Goal: Task Accomplishment & Management: Manage account settings

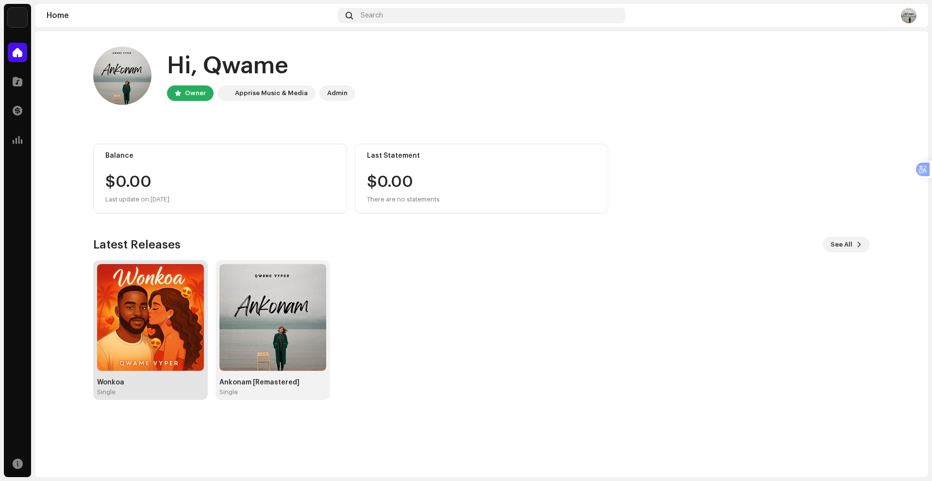
click at [164, 328] on img at bounding box center [150, 317] width 107 height 107
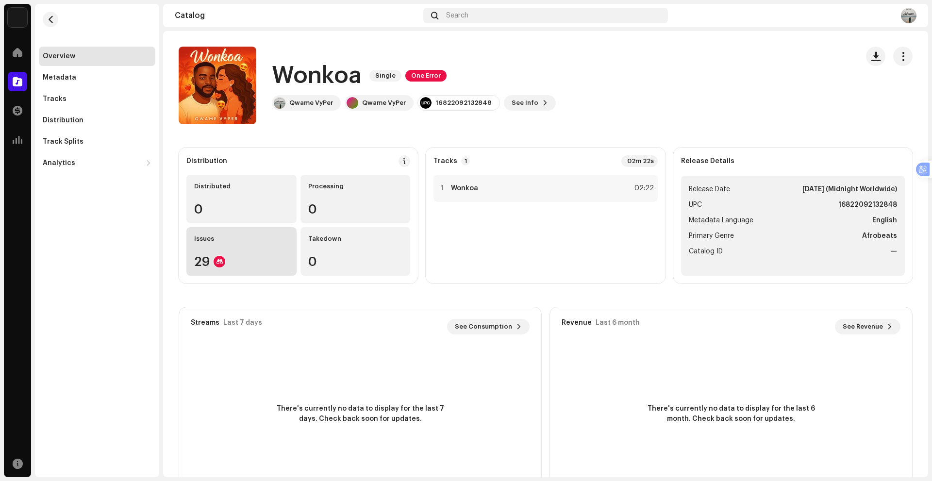
click at [206, 259] on div "29" at bounding box center [241, 261] width 95 height 13
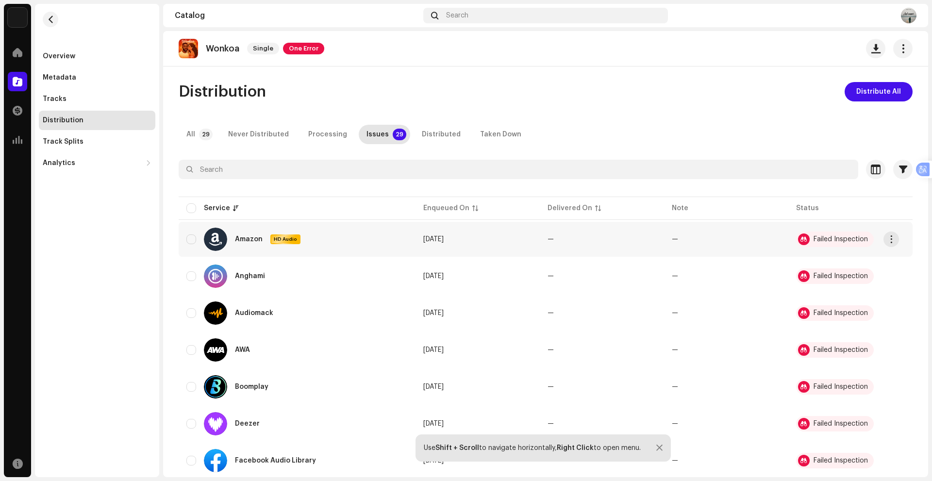
click at [816, 239] on div "Failed Inspection" at bounding box center [840, 239] width 54 height 7
click at [298, 47] on span "One Error" at bounding box center [303, 49] width 41 height 12
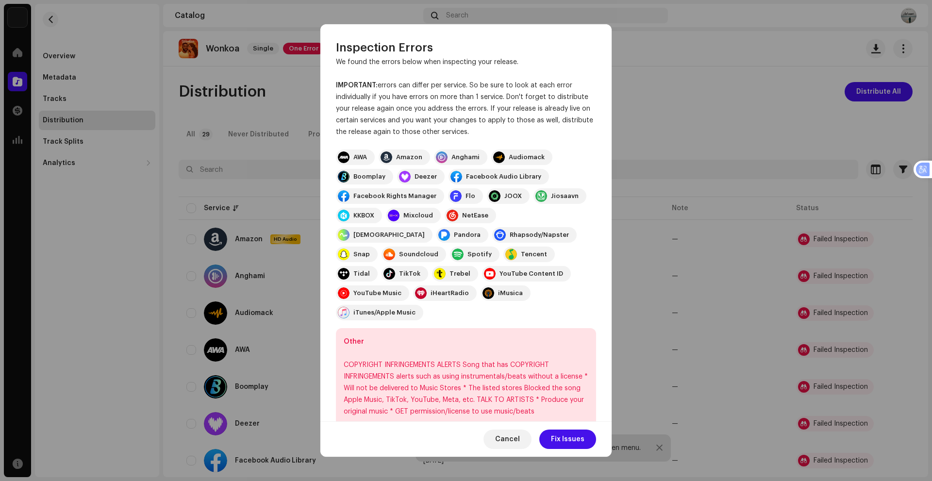
scroll to position [26, 0]
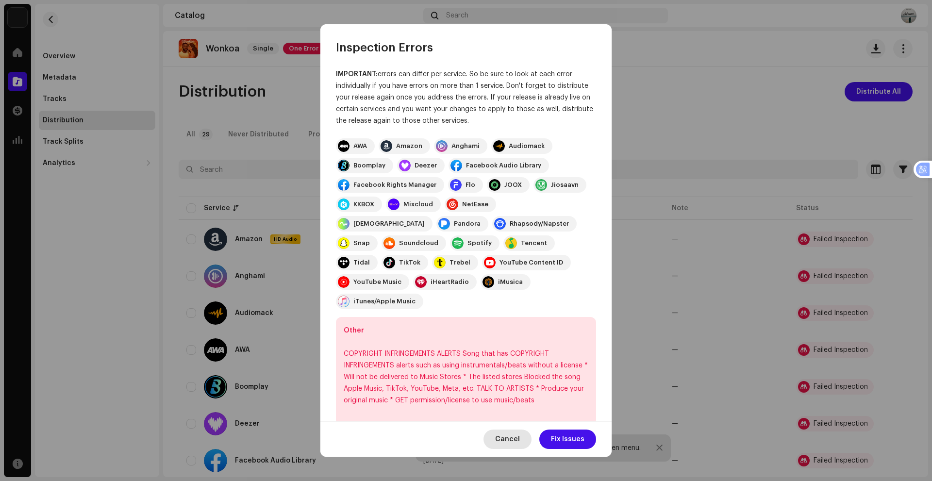
click at [514, 442] on span "Cancel" at bounding box center [507, 438] width 25 height 19
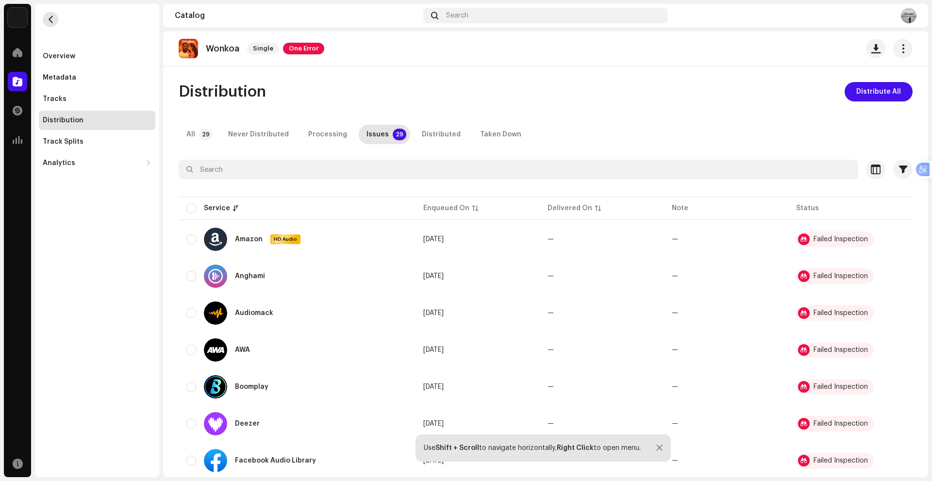
click at [52, 14] on button "button" at bounding box center [51, 20] width 16 height 16
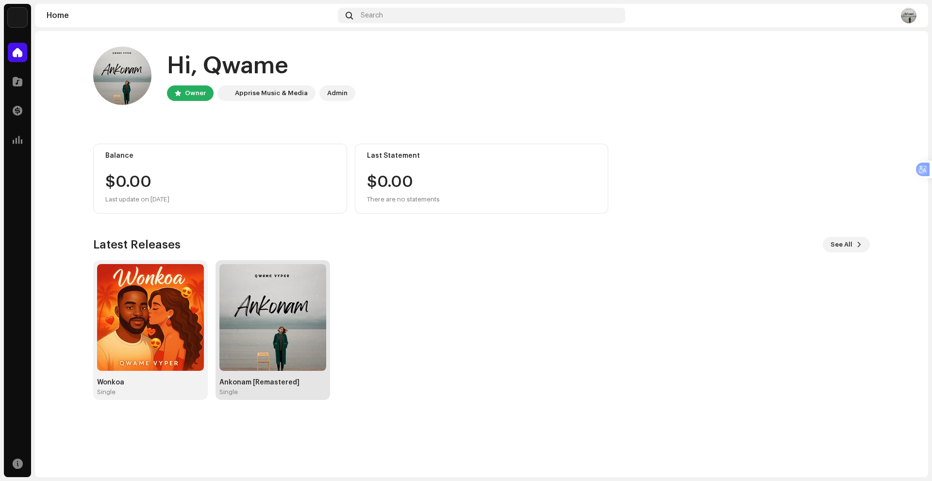
click at [266, 312] on img at bounding box center [272, 317] width 107 height 107
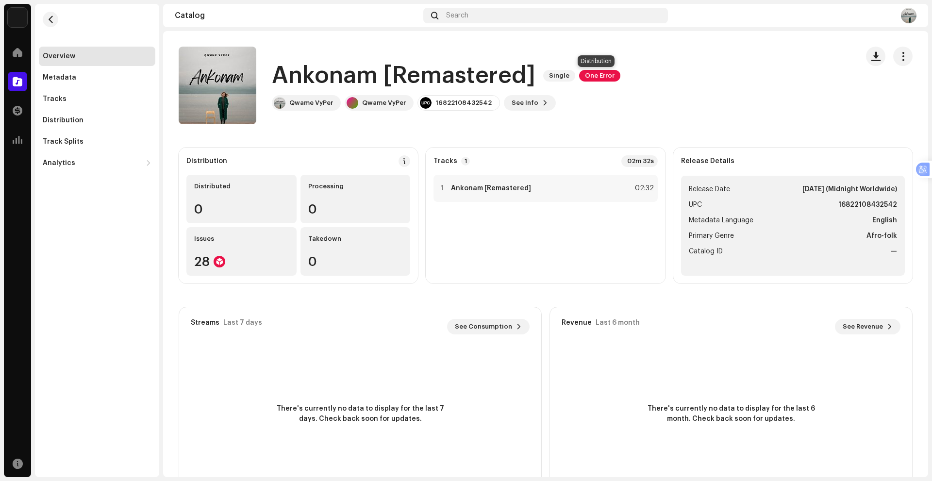
click at [603, 75] on span "One Error" at bounding box center [599, 76] width 41 height 12
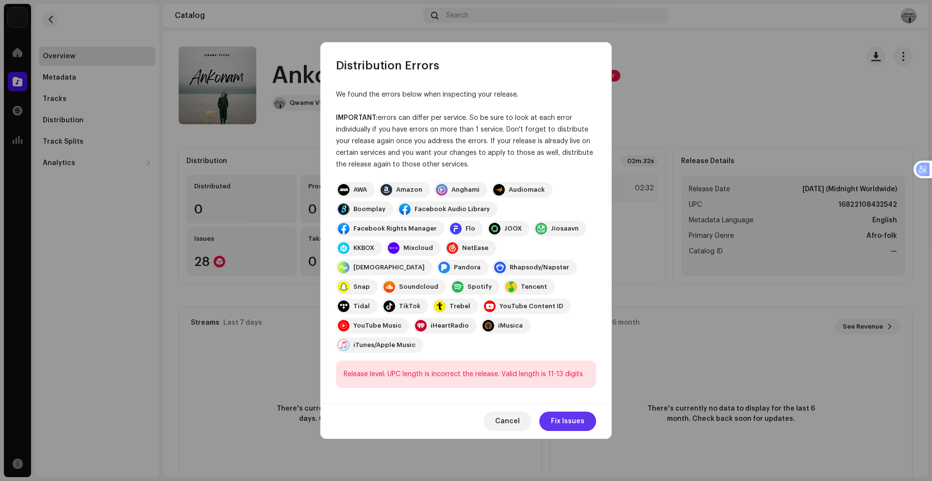
click at [576, 412] on span "Fix Issues" at bounding box center [567, 421] width 33 height 19
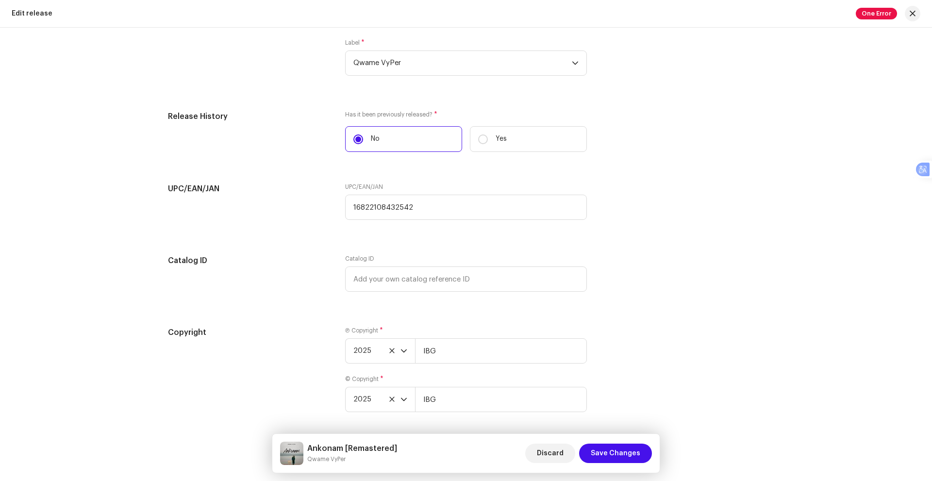
scroll to position [1520, 0]
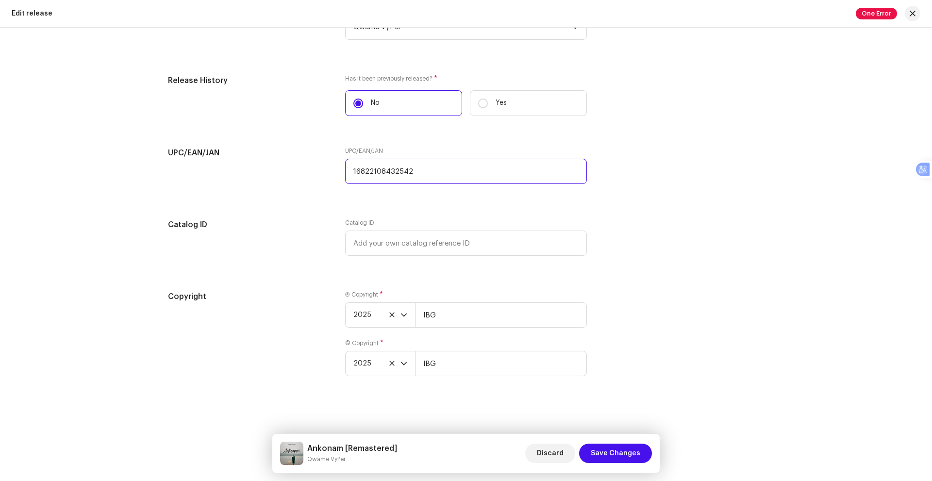
drag, startPoint x: 425, startPoint y: 170, endPoint x: 330, endPoint y: 169, distance: 95.1
click at [330, 169] on div "UPC/EAN/JAN UPC/EAN/JAN 16822108432542" at bounding box center [466, 171] width 596 height 49
click at [367, 170] on input "text" at bounding box center [466, 171] width 242 height 25
type input "23454323543"
click at [610, 449] on span "Save Changes" at bounding box center [615, 453] width 49 height 19
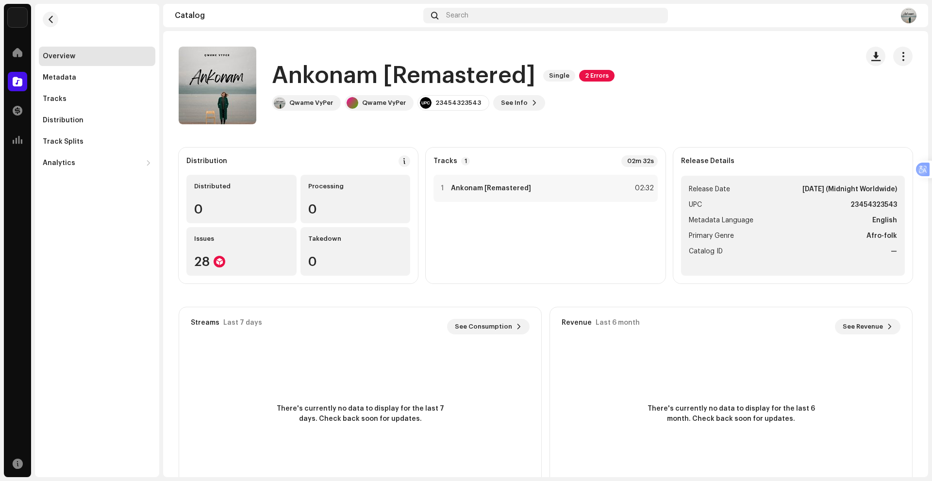
click at [592, 76] on span "2 Errors" at bounding box center [596, 76] width 35 height 12
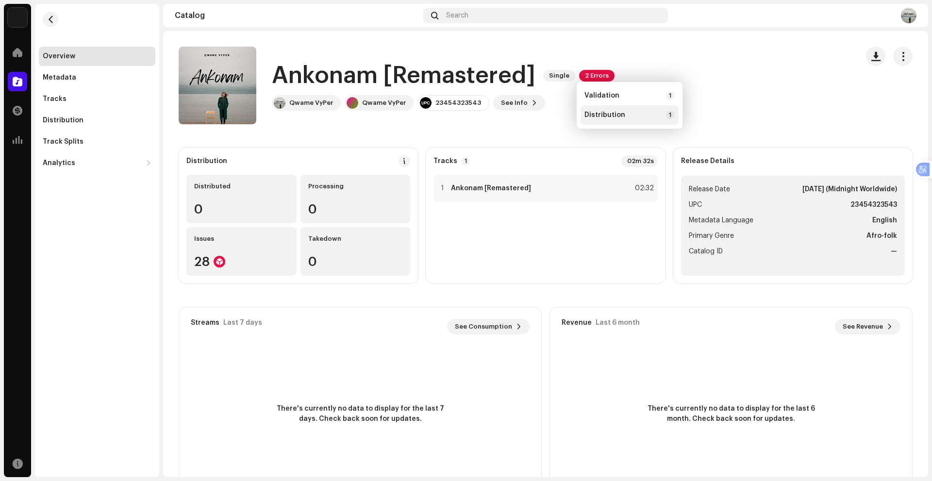
click at [612, 115] on span "Distribution" at bounding box center [604, 115] width 41 height 8
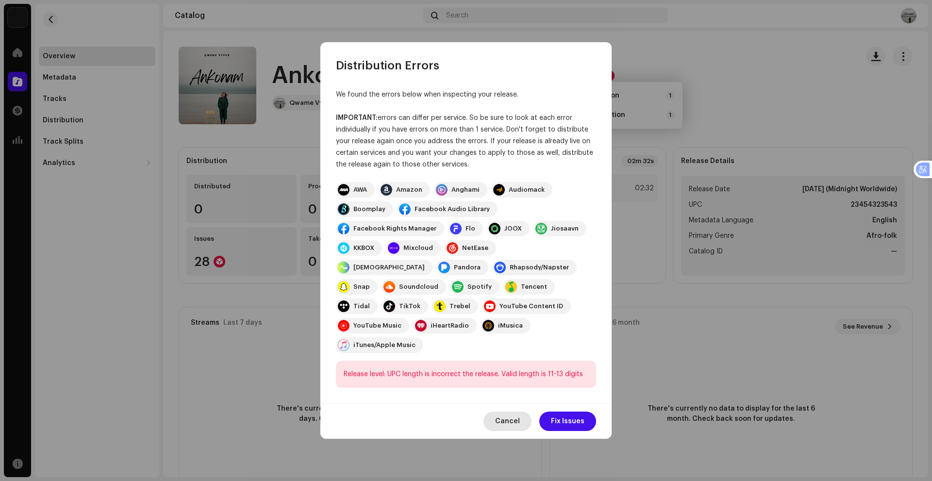
click at [518, 412] on span "Cancel" at bounding box center [507, 421] width 25 height 19
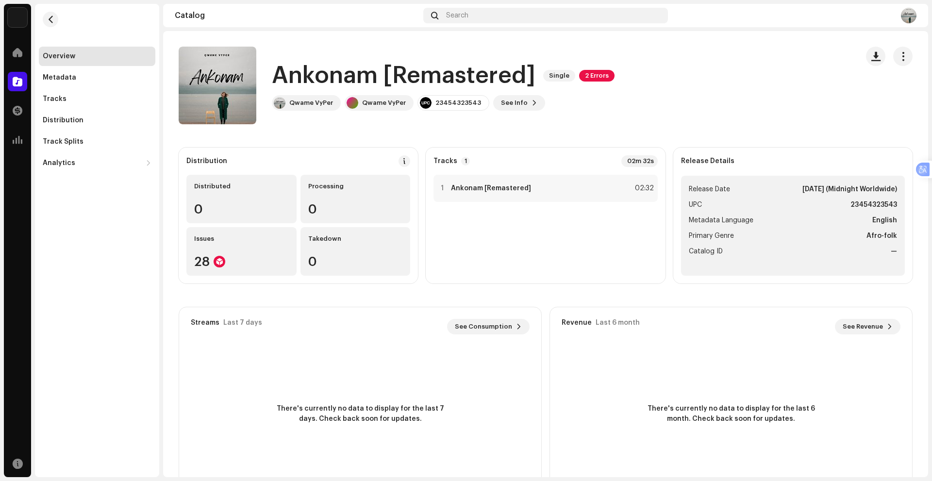
click at [599, 75] on span "2 Errors" at bounding box center [596, 76] width 35 height 12
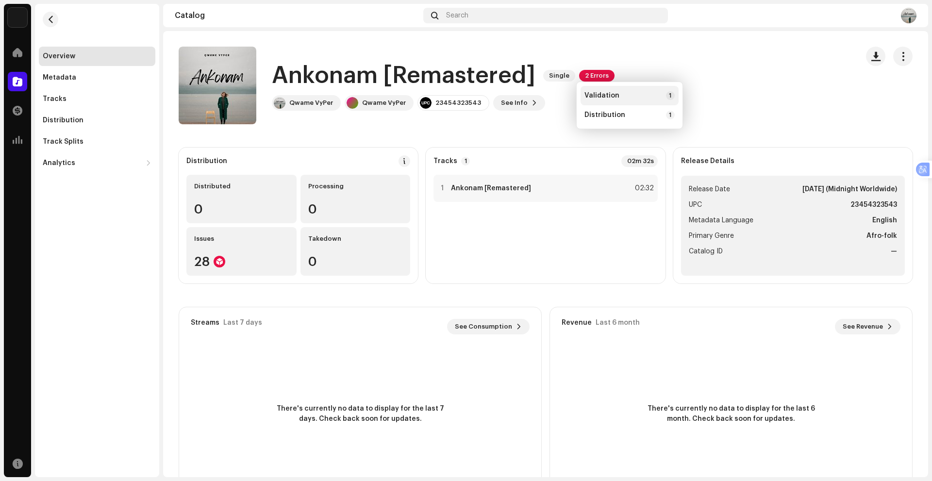
click at [650, 104] on div "Validation 1" at bounding box center [629, 95] width 98 height 19
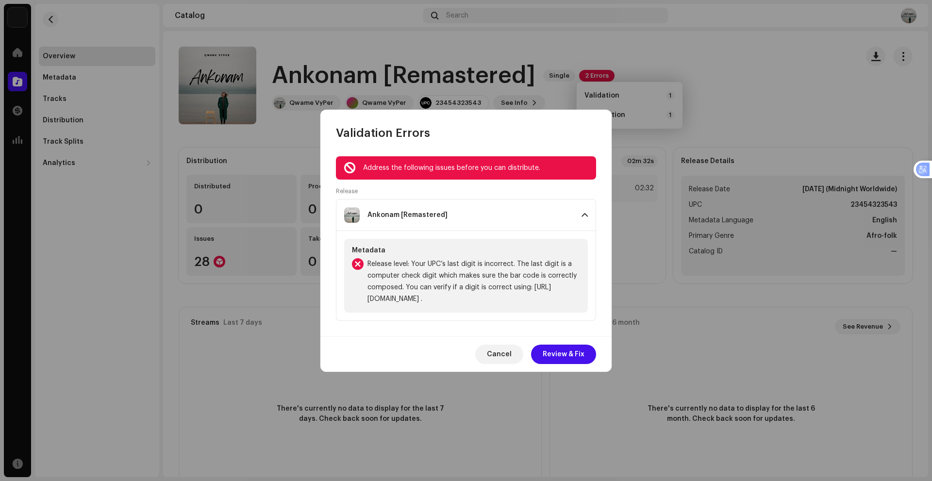
click at [504, 300] on span "Release level: Your UPC’s last digit is incorrect. The last digit is a computer…" at bounding box center [473, 281] width 213 height 47
drag, startPoint x: 501, startPoint y: 301, endPoint x: 367, endPoint y: 300, distance: 133.9
click at [367, 300] on div "Release level: Your UPC’s last digit is incorrect. The last digit is a computer…" at bounding box center [466, 281] width 228 height 47
copy span "[URL][DOMAIN_NAME]"
click at [556, 353] on span "Review & Fix" at bounding box center [564, 354] width 42 height 19
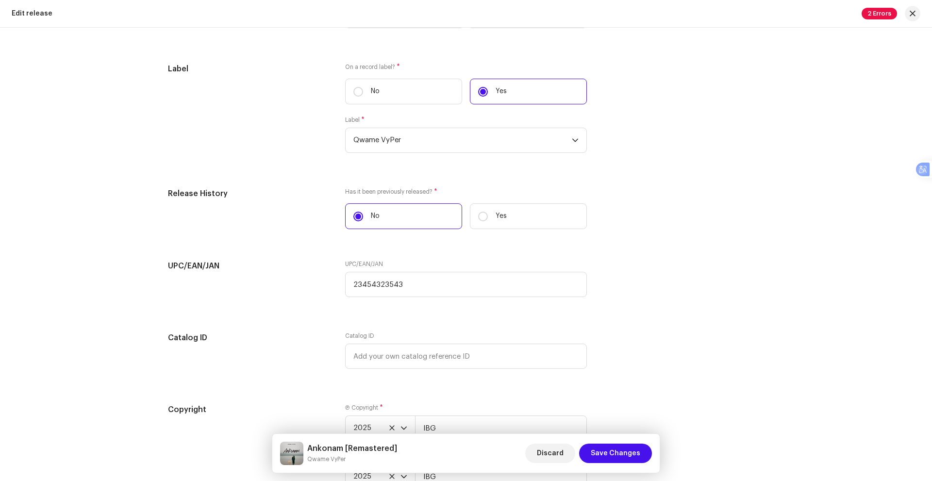
scroll to position [1520, 0]
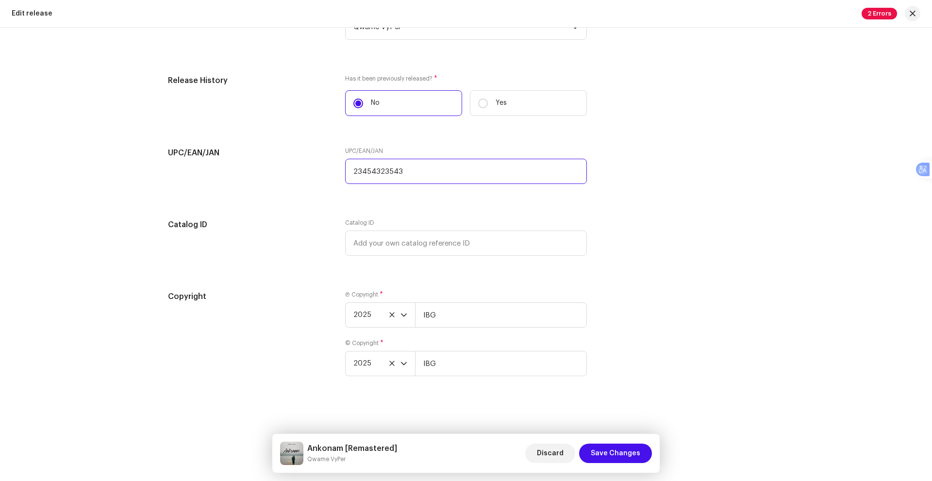
drag, startPoint x: 406, startPoint y: 170, endPoint x: 348, endPoint y: 170, distance: 57.8
click at [348, 170] on input "23454323543" at bounding box center [466, 171] width 242 height 25
paste input "234543235432"
type input "234543235432"
click at [614, 452] on span "Save Changes" at bounding box center [615, 453] width 49 height 19
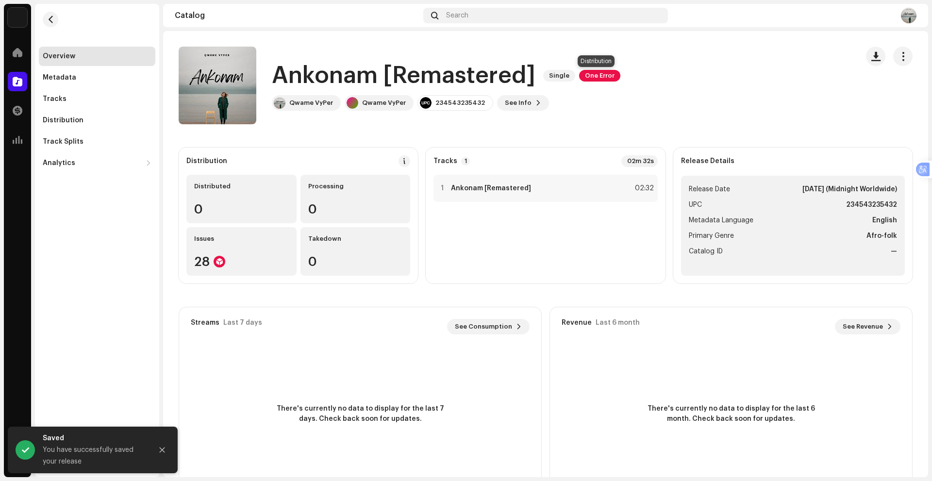
drag, startPoint x: 599, startPoint y: 73, endPoint x: 598, endPoint y: 79, distance: 5.4
click at [598, 79] on span "One Error" at bounding box center [599, 76] width 41 height 12
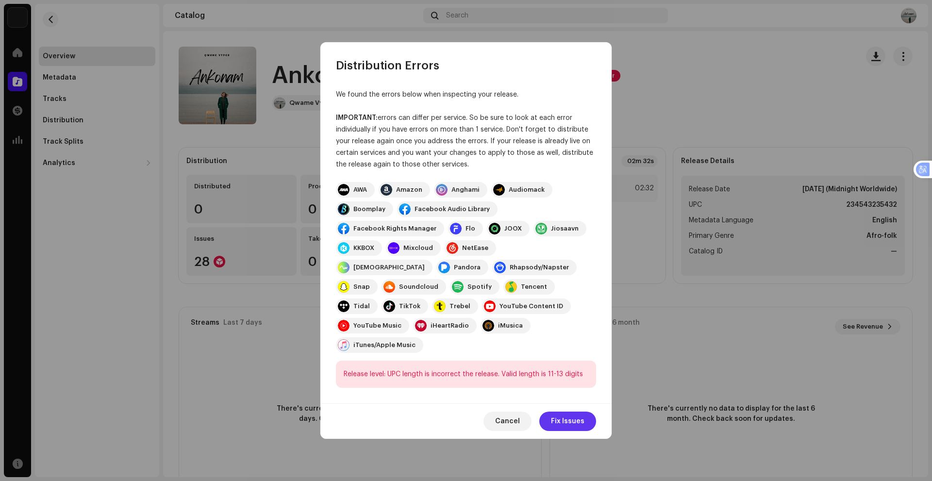
click at [571, 414] on span "Fix Issues" at bounding box center [567, 421] width 33 height 19
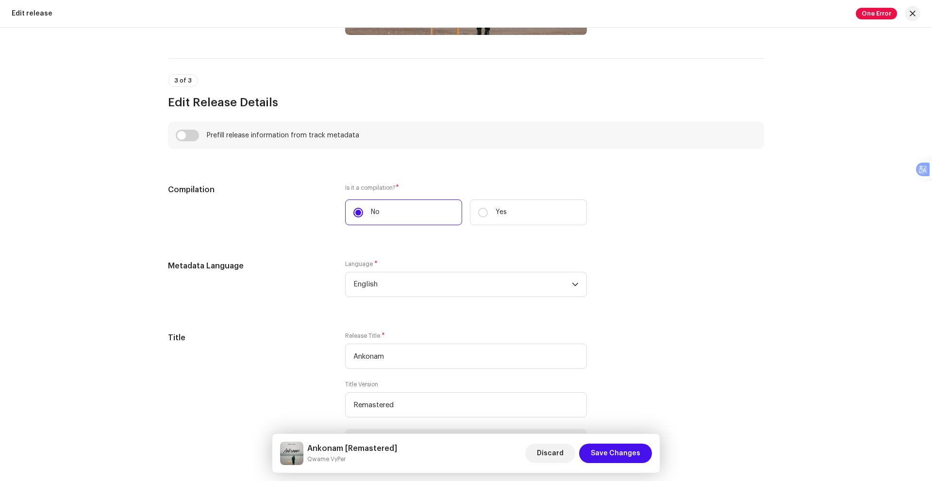
scroll to position [631, 0]
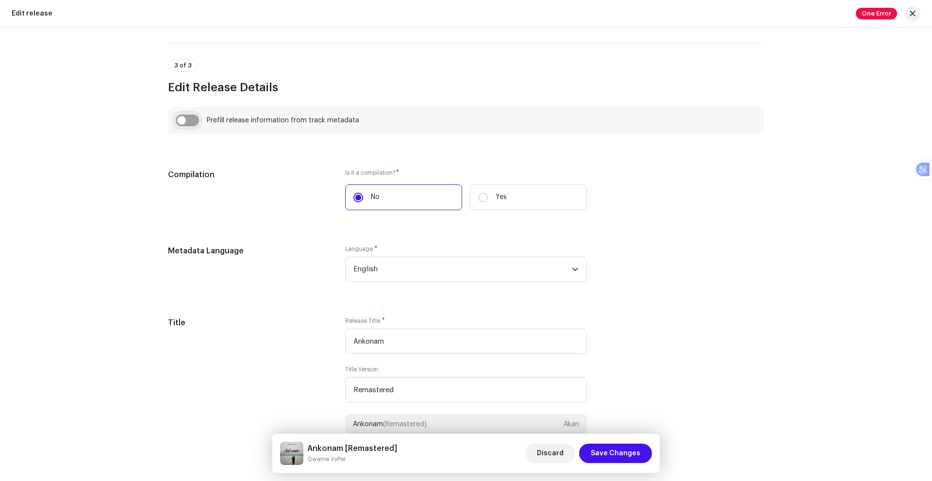
click at [186, 125] on input "checkbox" at bounding box center [187, 121] width 23 height 12
checkbox input "true"
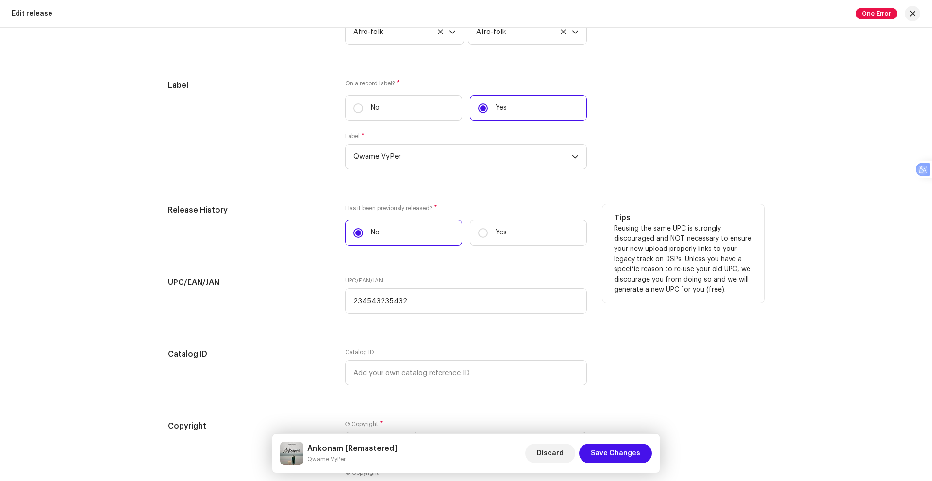
scroll to position [1456, 0]
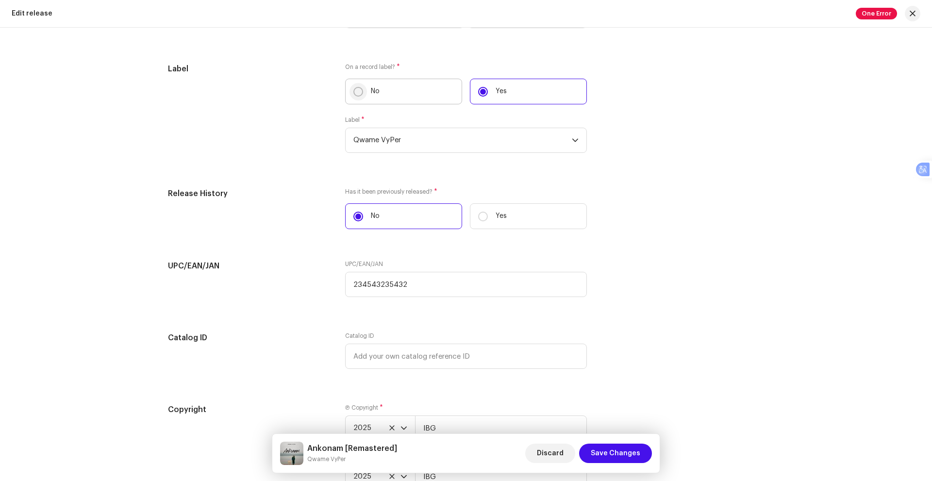
click at [355, 88] on input "No" at bounding box center [358, 92] width 10 height 10
radio input "true"
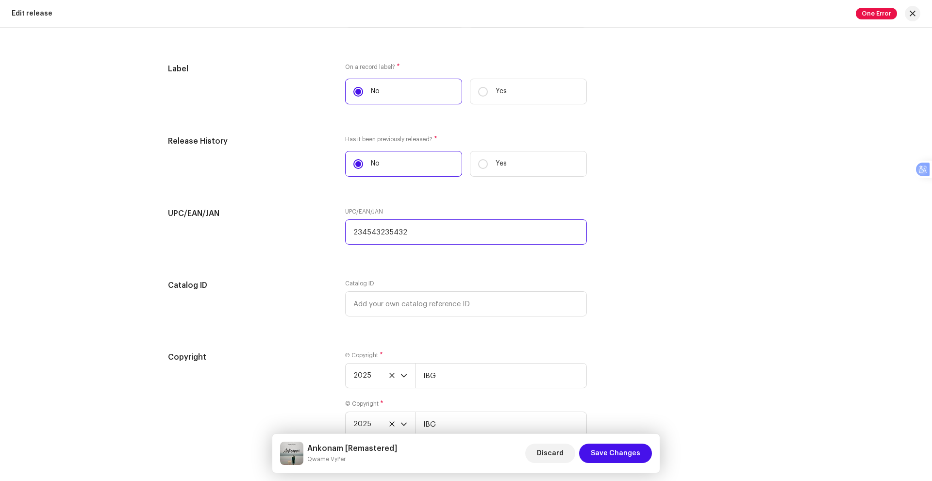
drag, startPoint x: 409, startPoint y: 231, endPoint x: 352, endPoint y: 237, distance: 57.1
click at [352, 237] on input "234543235432" at bounding box center [466, 231] width 242 height 25
paste input "02345432354320"
type input "0234543235432"
click at [610, 456] on span "Save Changes" at bounding box center [615, 453] width 49 height 19
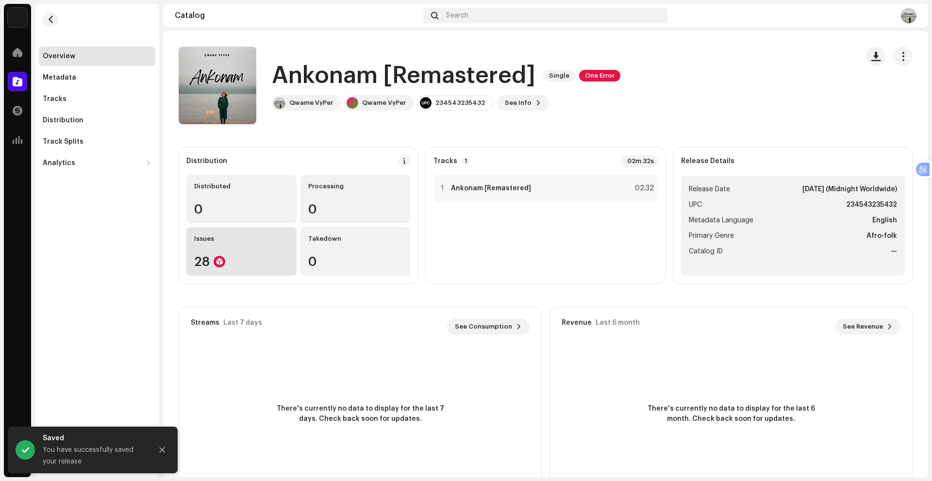
click at [227, 249] on div "Issues 28" at bounding box center [241, 251] width 110 height 49
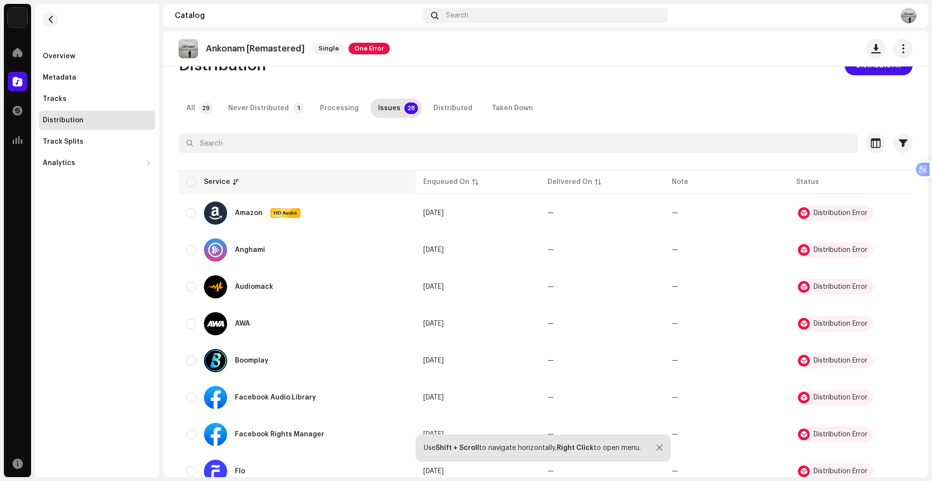
scroll to position [49, 0]
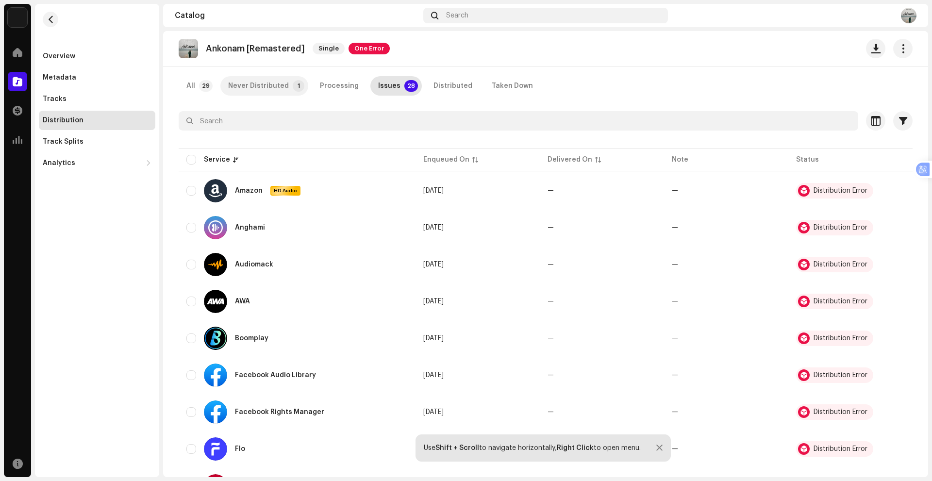
click at [281, 83] on div "Never Distributed" at bounding box center [258, 85] width 61 height 19
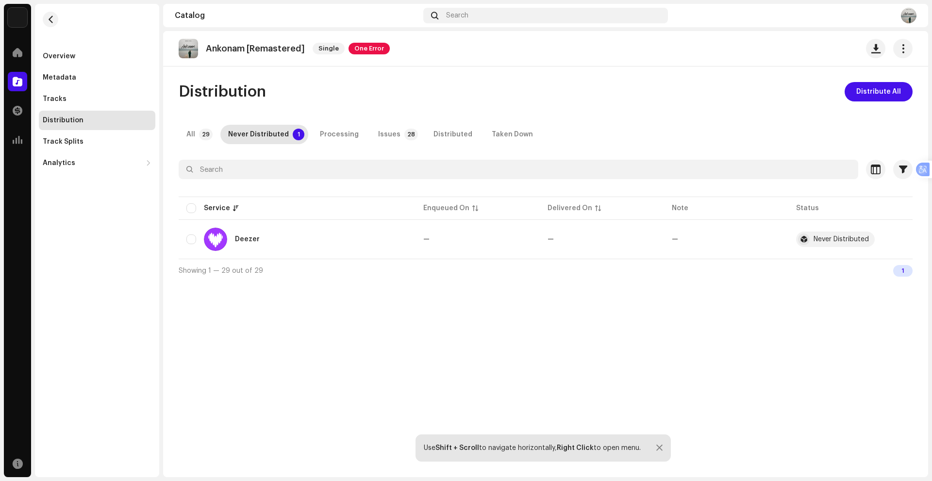
click at [355, 144] on div "All 29 Never Distributed 1 Processing Issues 28 Distributed Taken Down" at bounding box center [546, 134] width 734 height 19
click at [342, 137] on div "Processing" at bounding box center [339, 134] width 39 height 19
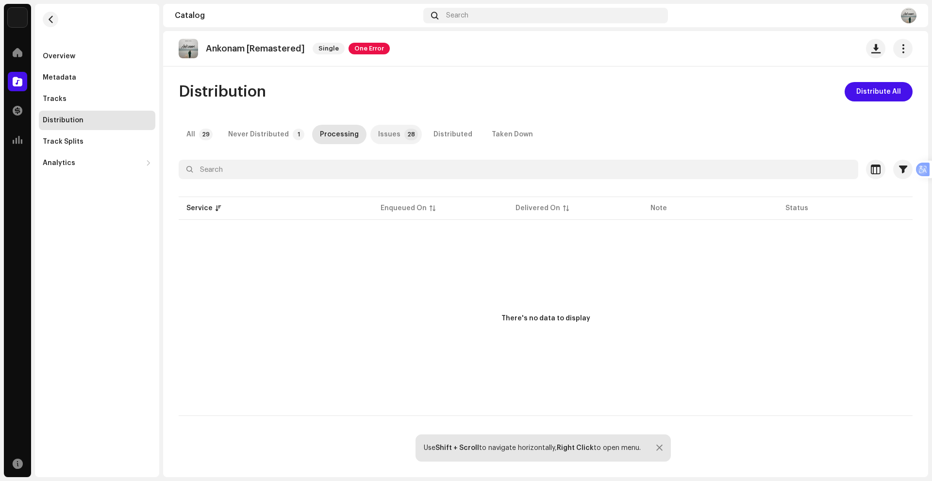
click at [386, 134] on div "Issues" at bounding box center [389, 134] width 22 height 19
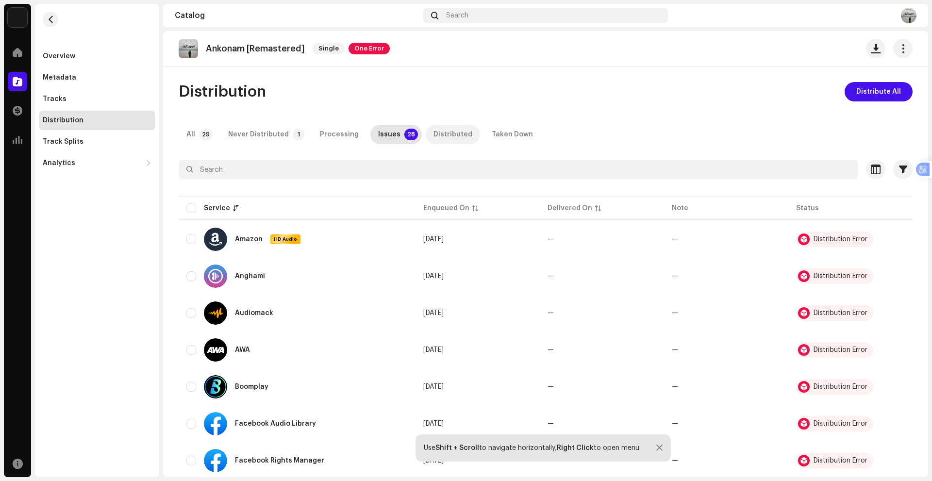
click at [433, 137] on div "Distributed" at bounding box center [452, 134] width 39 height 19
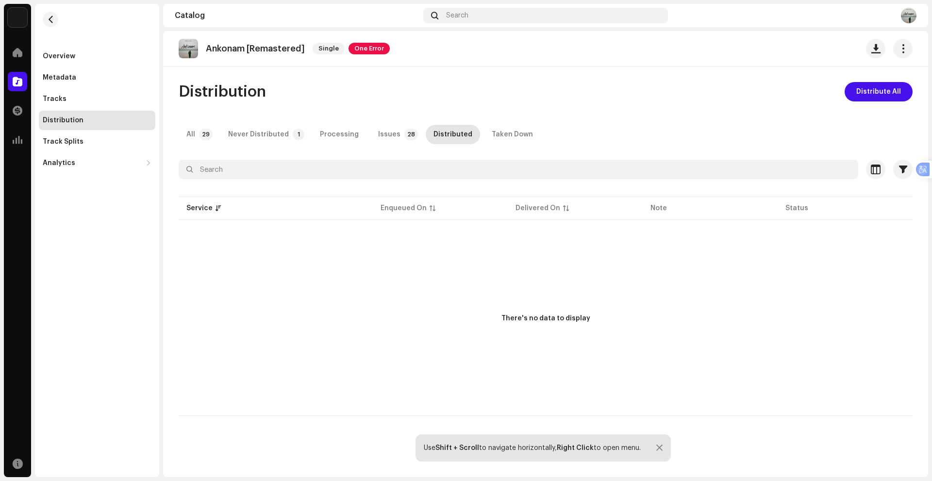
drag, startPoint x: 367, startPoint y: 55, endPoint x: 366, endPoint y: 48, distance: 7.3
click at [367, 53] on div "Ankonam [Remastered] Single One Error" at bounding box center [284, 48] width 211 height 19
click at [366, 48] on span "One Error" at bounding box center [368, 49] width 41 height 12
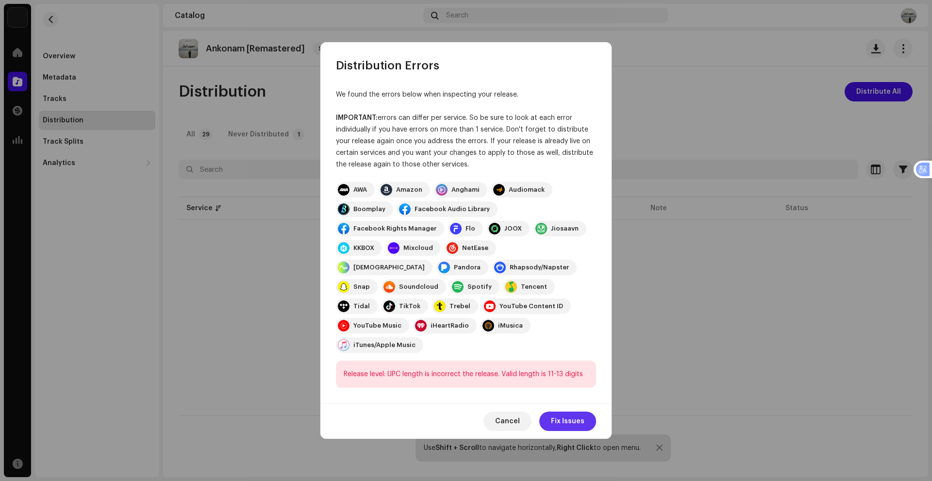
click at [560, 412] on span "Fix Issues" at bounding box center [567, 421] width 33 height 19
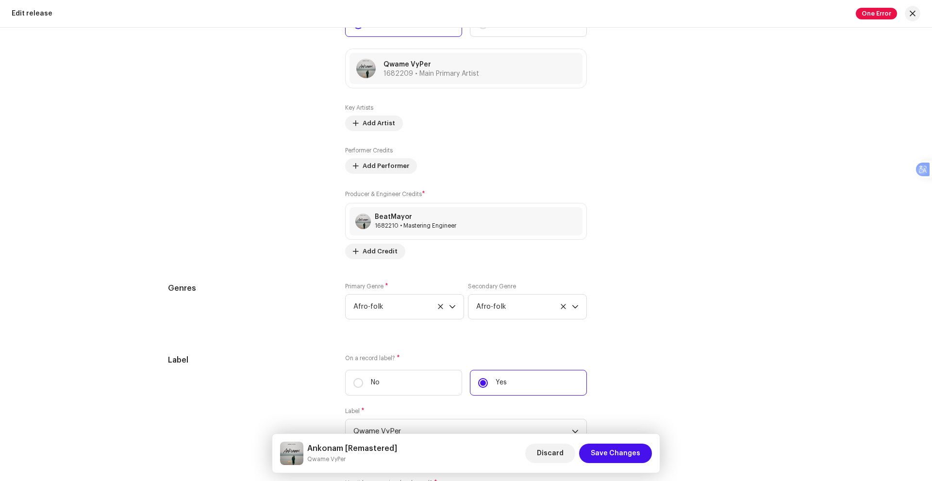
scroll to position [1407, 0]
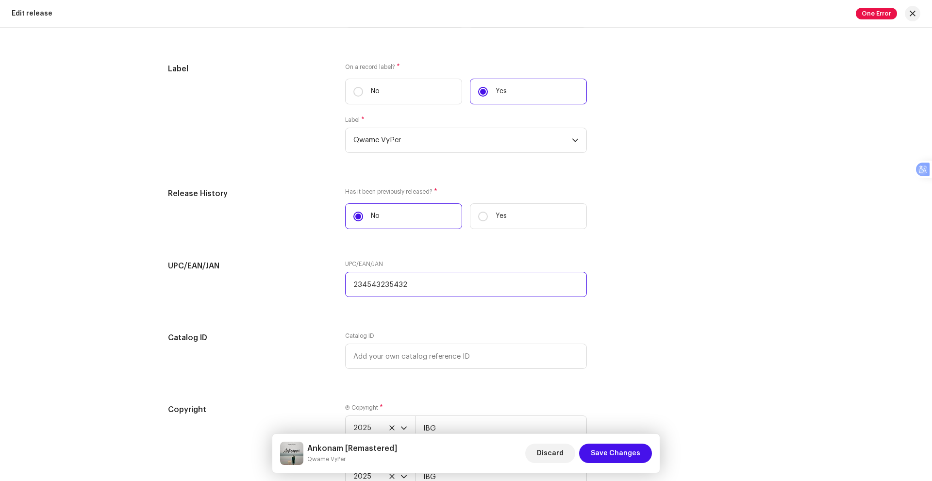
click at [404, 281] on input "234543235432" at bounding box center [466, 284] width 242 height 25
type input "2"
paste input "0234543235432"
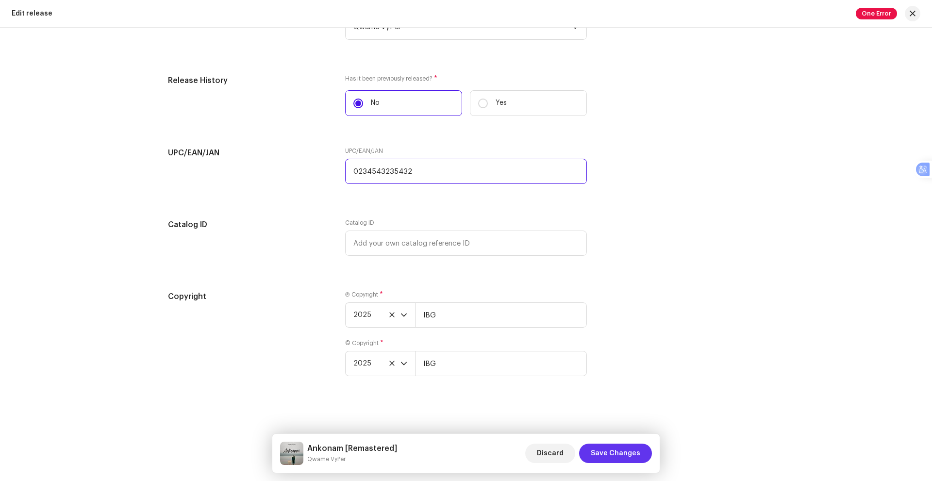
type input "0234543235432"
click at [616, 454] on span "Save Changes" at bounding box center [615, 453] width 49 height 19
